Goal: Information Seeking & Learning: Find specific fact

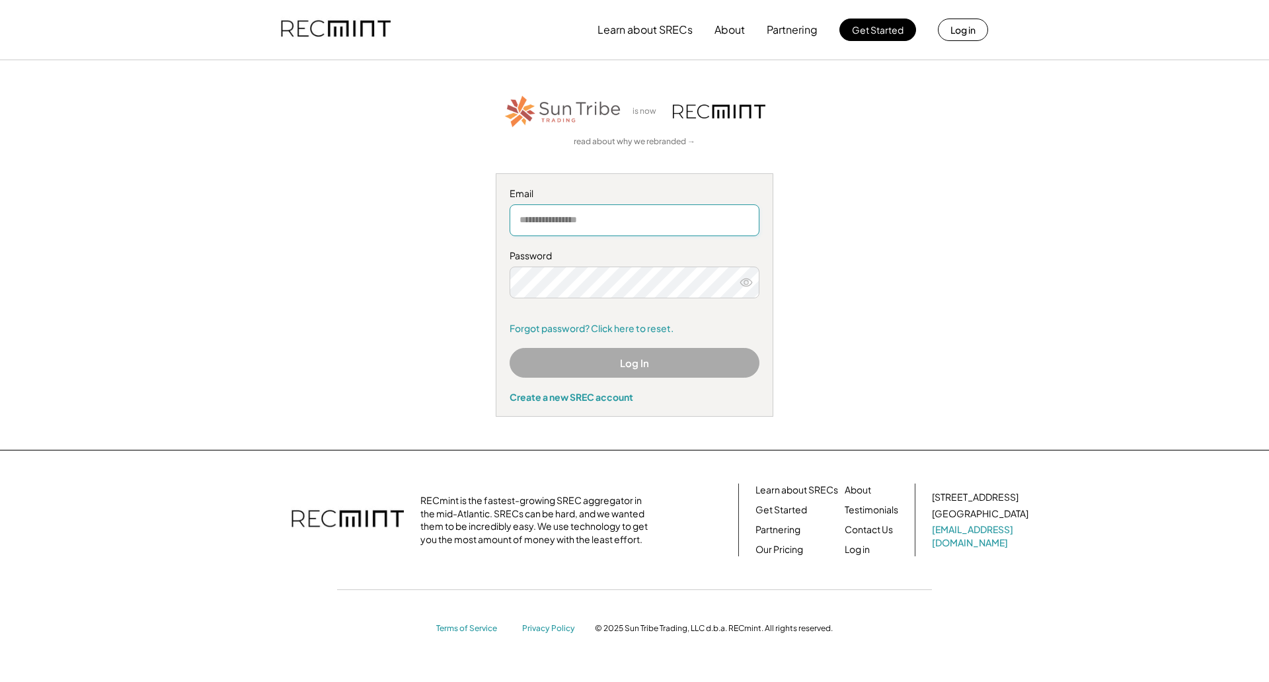
click at [559, 221] on input "email" at bounding box center [635, 220] width 250 height 32
type input "**********"
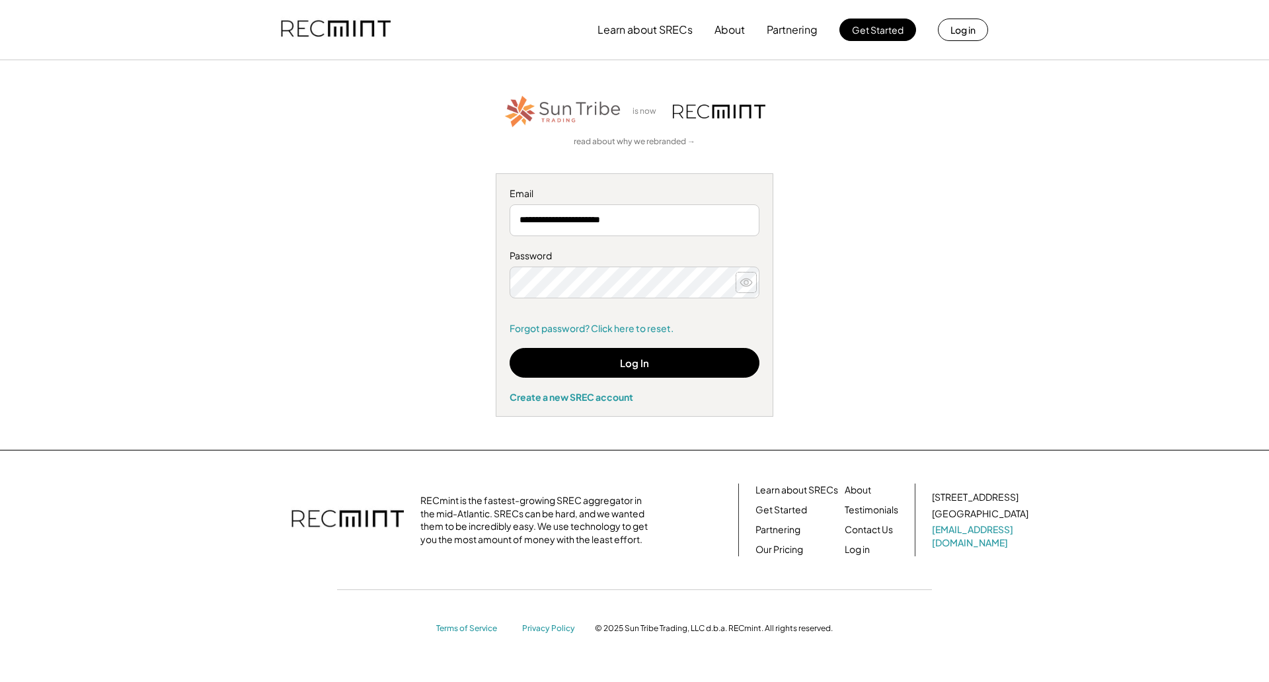
click at [749, 276] on icon at bounding box center [746, 282] width 13 height 13
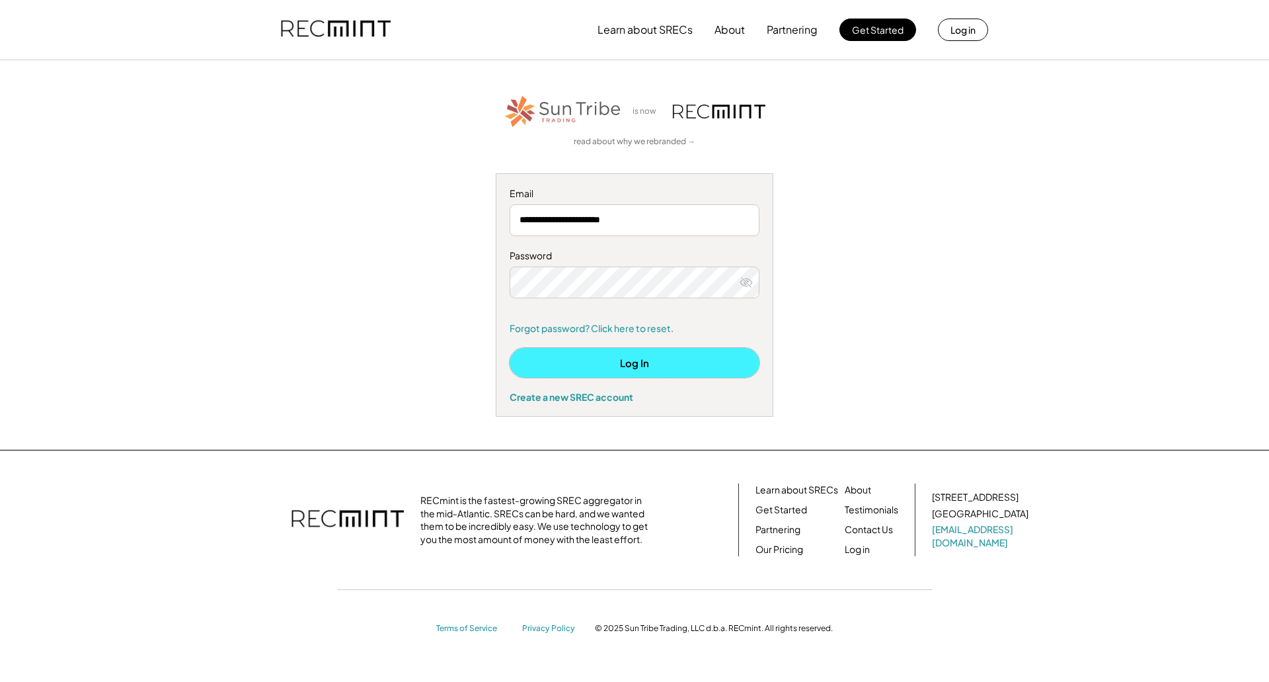
click at [664, 361] on button "Log In" at bounding box center [635, 363] width 250 height 30
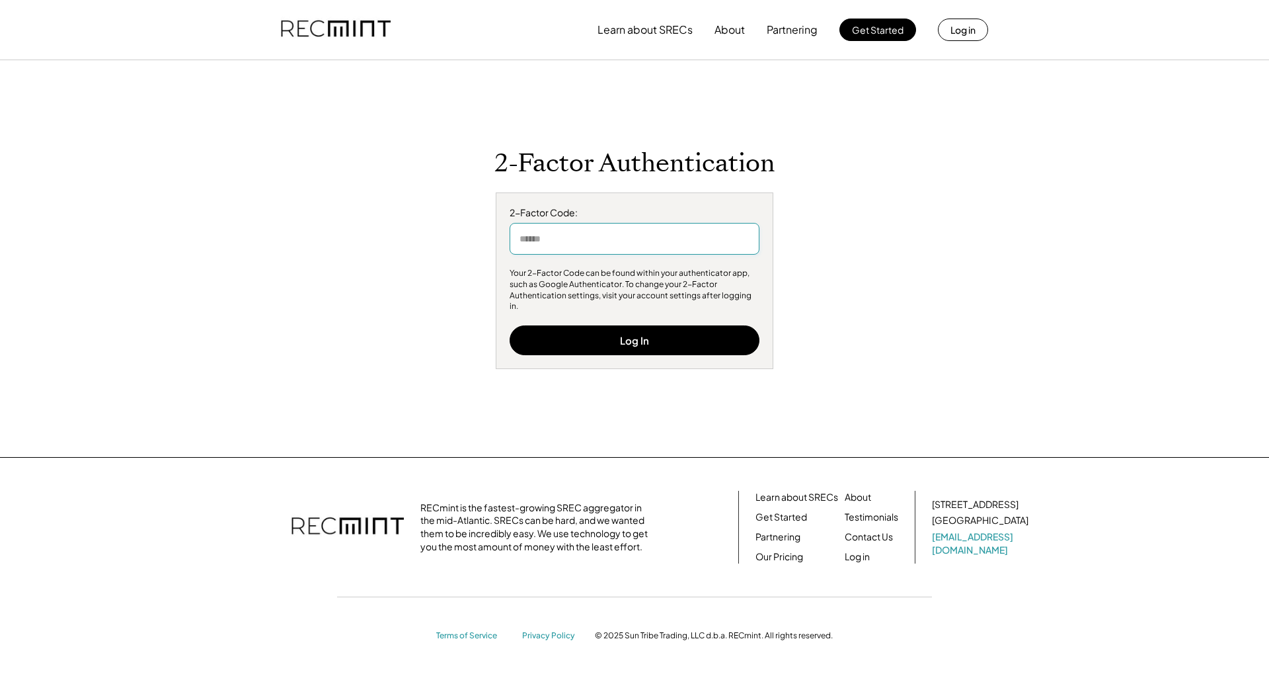
click at [619, 247] on input "input" at bounding box center [635, 239] width 250 height 32
drag, startPoint x: 574, startPoint y: 244, endPoint x: 495, endPoint y: 238, distance: 78.9
click at [496, 238] on div "2-Factor Code: Your 2-Factor Code can be found within your authenticator app, s…" at bounding box center [635, 280] width 278 height 177
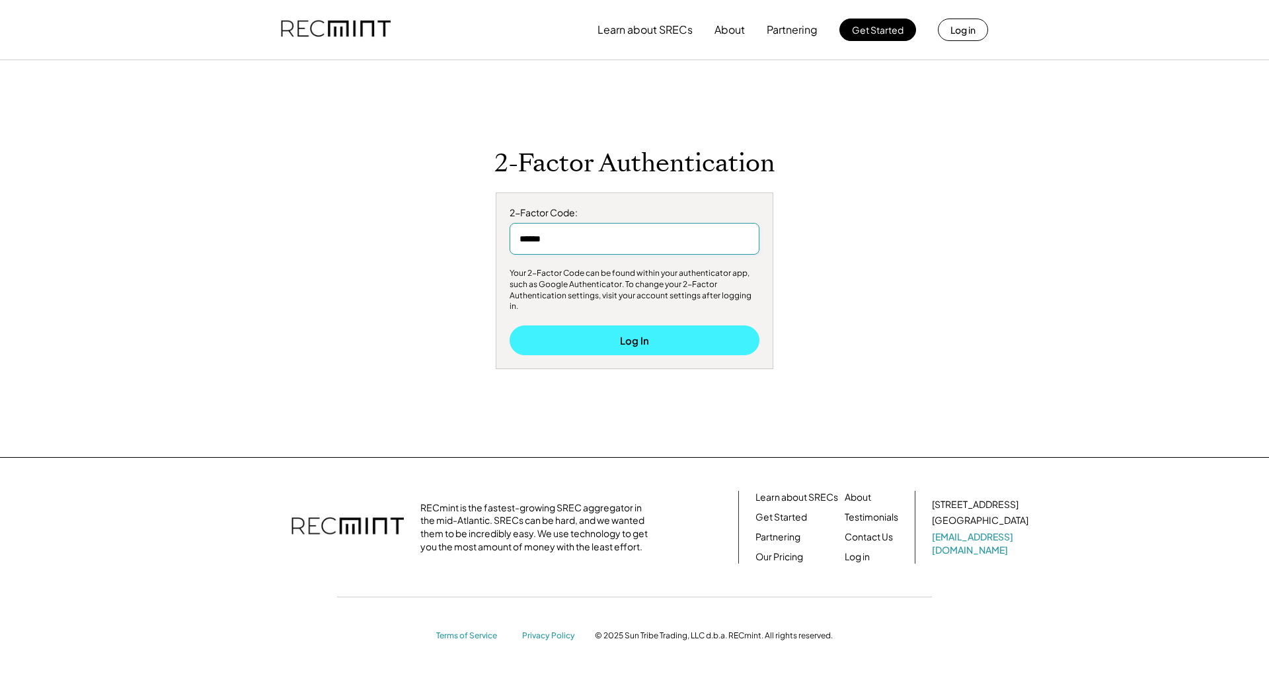
type input "******"
click at [612, 332] on button "Log In" at bounding box center [635, 340] width 250 height 30
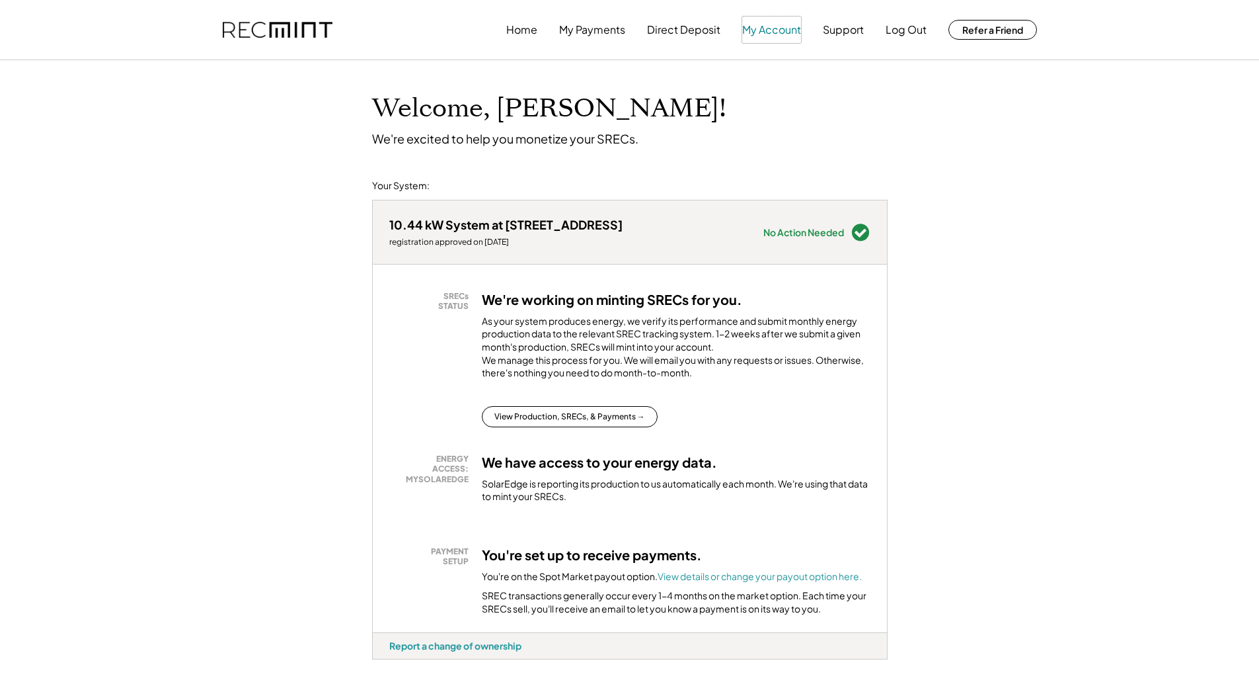
click at [767, 28] on button "My Account" at bounding box center [771, 30] width 59 height 26
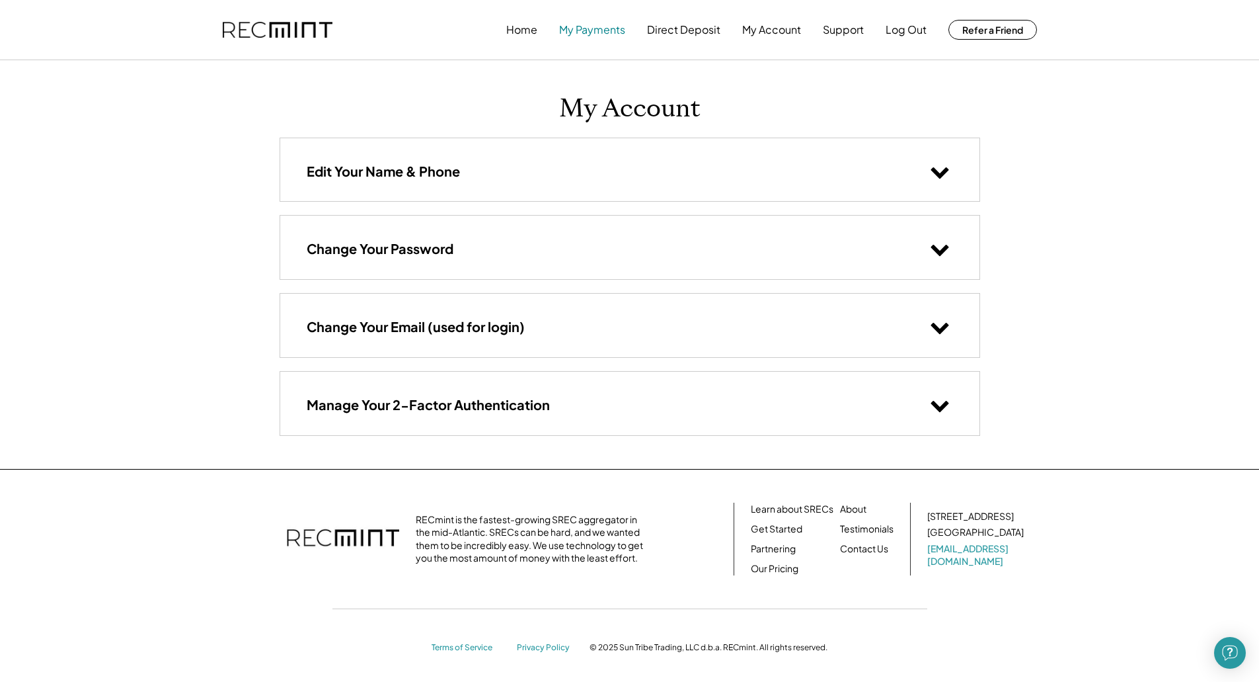
click at [580, 28] on button "My Payments" at bounding box center [592, 30] width 66 height 26
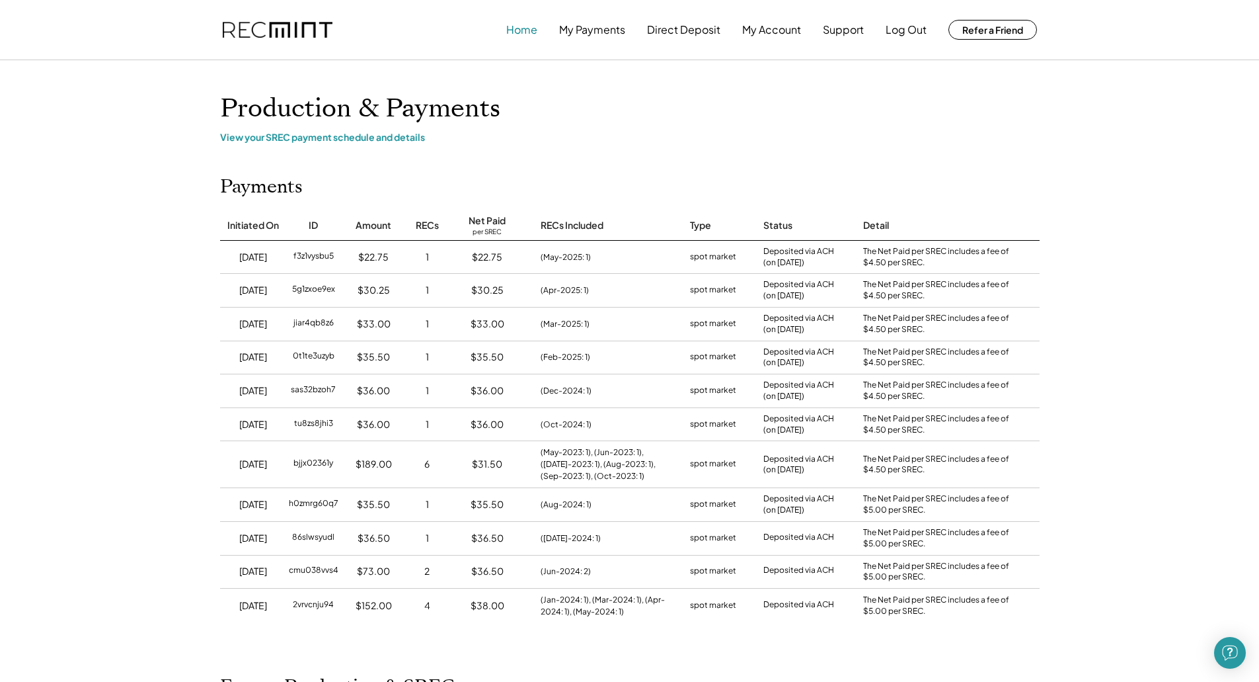
click at [514, 27] on button "Home" at bounding box center [521, 30] width 31 height 26
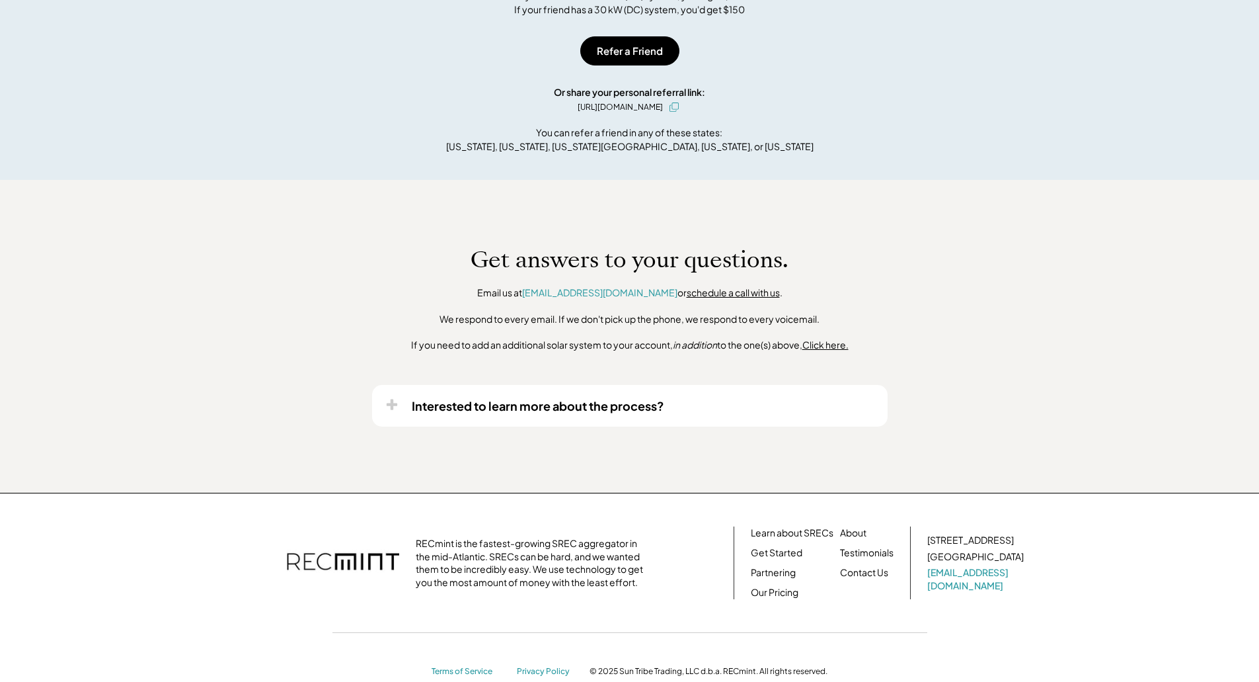
scroll to position [901, 0]
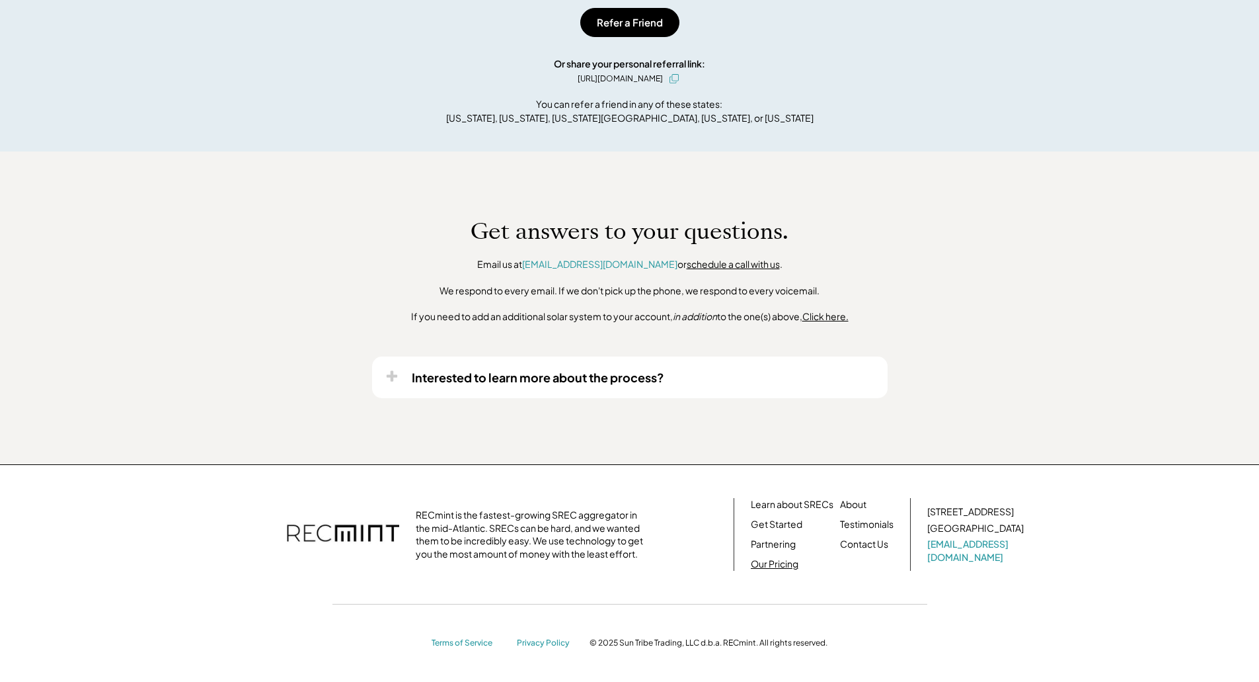
click at [779, 561] on link "Our Pricing" at bounding box center [775, 563] width 48 height 13
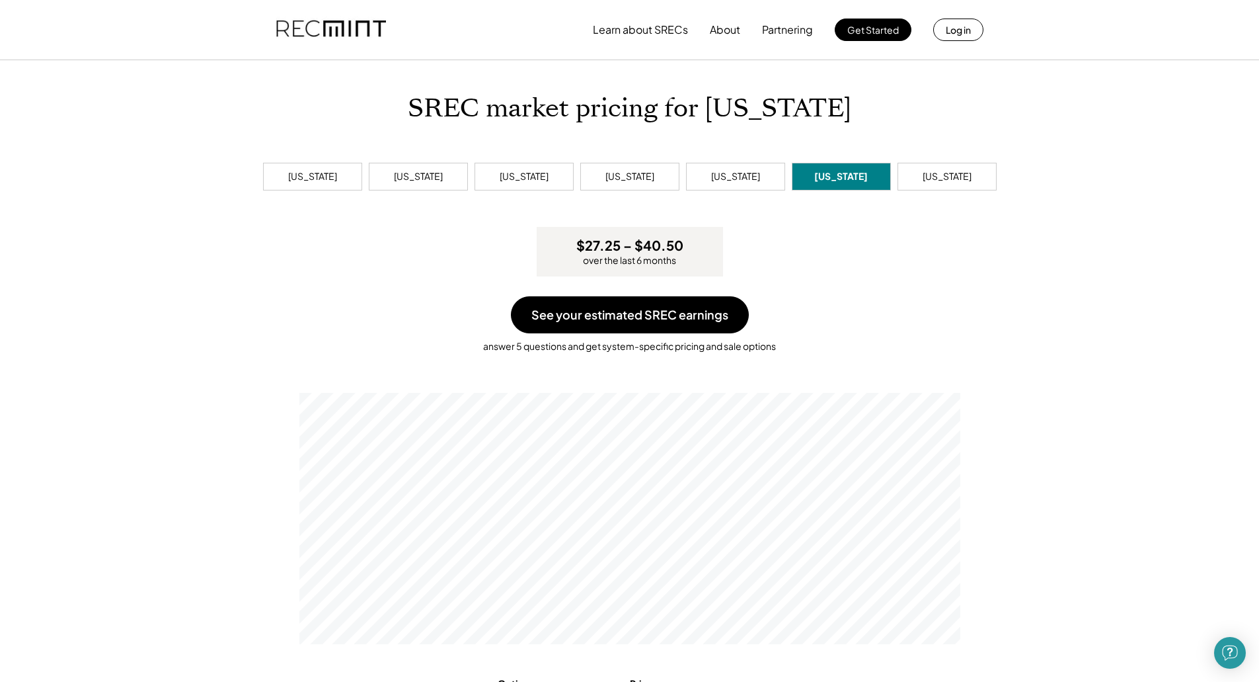
scroll to position [251, 661]
click at [922, 168] on div "[US_STATE]" at bounding box center [947, 177] width 99 height 28
click at [834, 176] on div "[US_STATE]" at bounding box center [841, 176] width 49 height 13
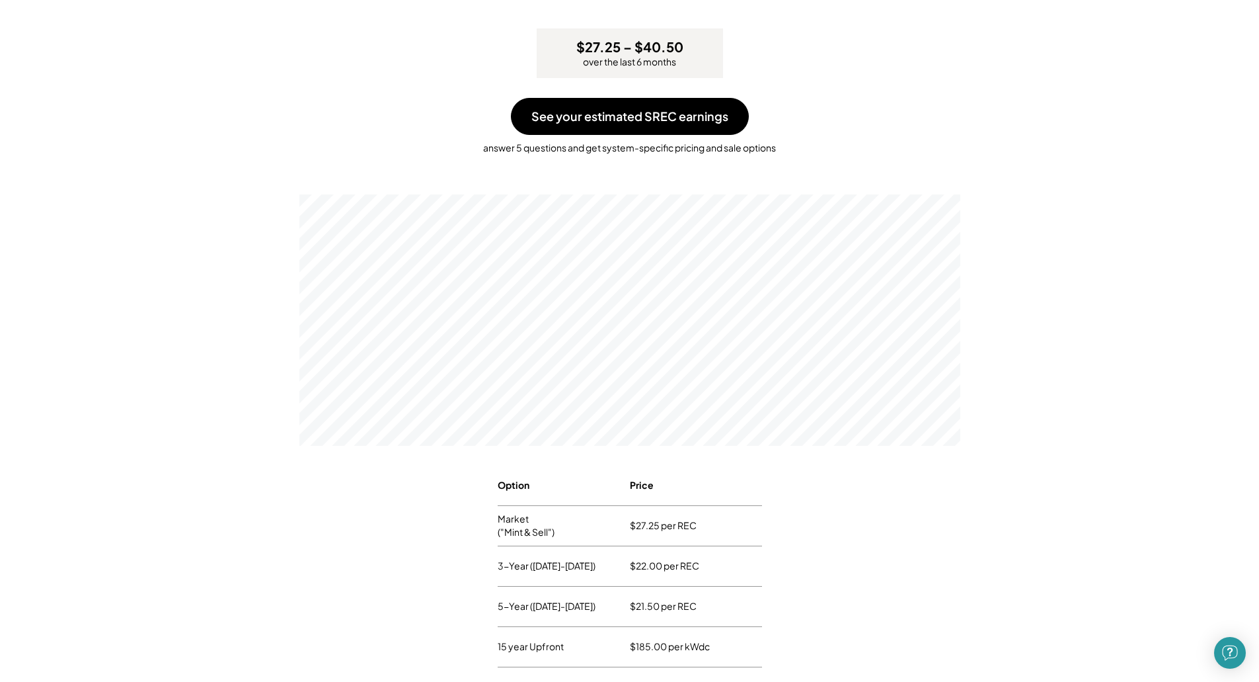
scroll to position [331, 0]
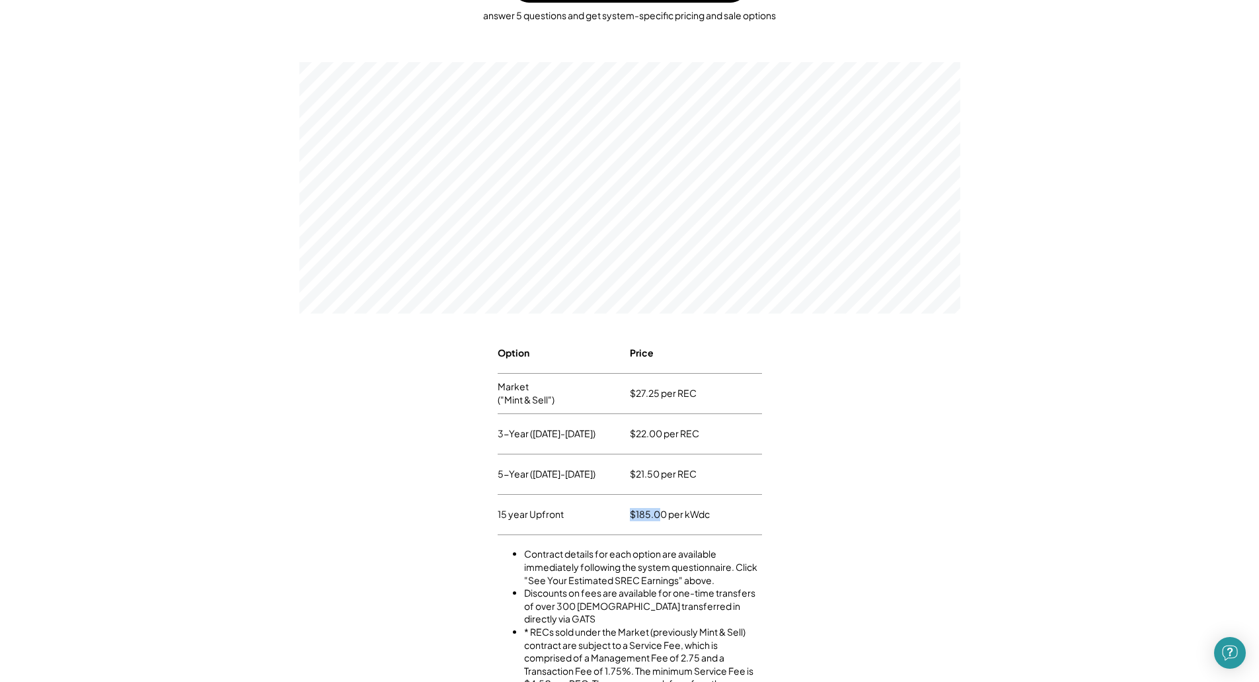
drag, startPoint x: 662, startPoint y: 516, endPoint x: 631, endPoint y: 515, distance: 31.1
click at [631, 515] on div "$185.00 per kWdc" at bounding box center [670, 514] width 80 height 20
